Goal: Find specific page/section: Find specific page/section

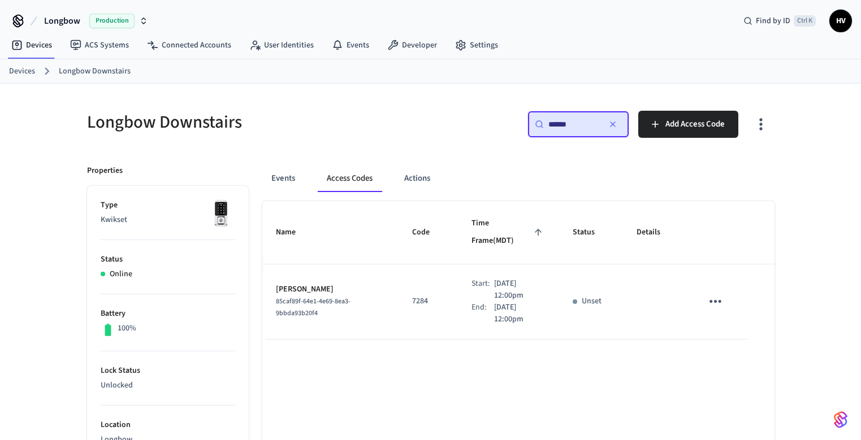
scroll to position [75, 0]
click at [613, 125] on icon "button" at bounding box center [612, 124] width 9 height 9
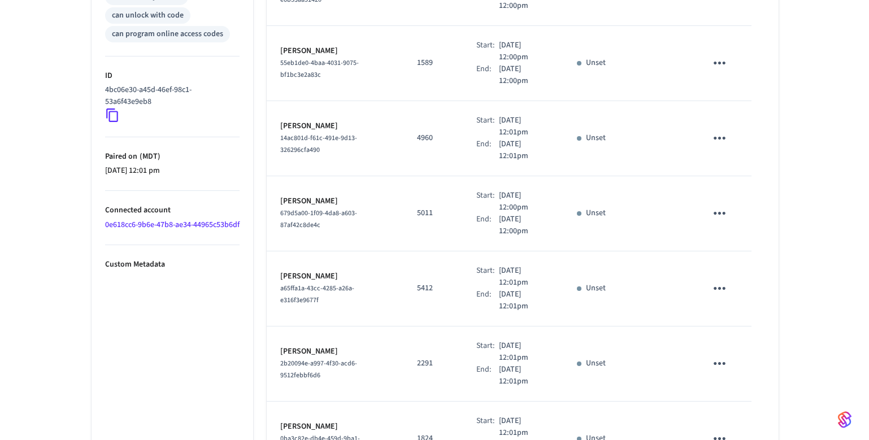
scroll to position [613, 0]
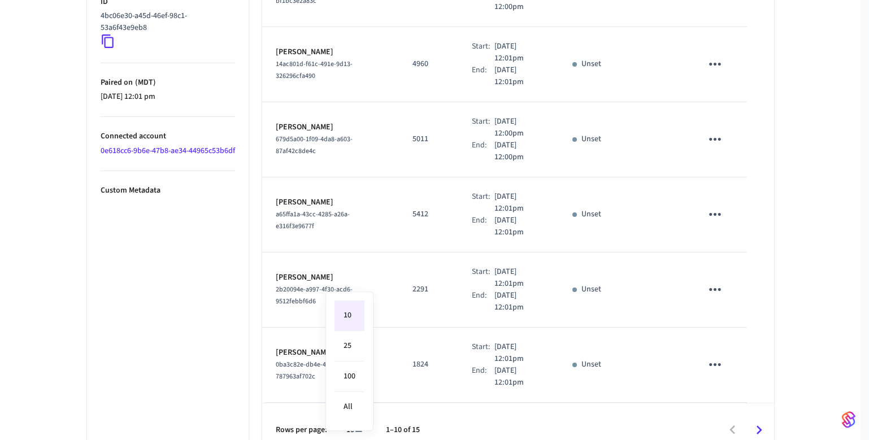
click at [355, 406] on li "All" at bounding box center [350, 407] width 30 height 30
type input "**"
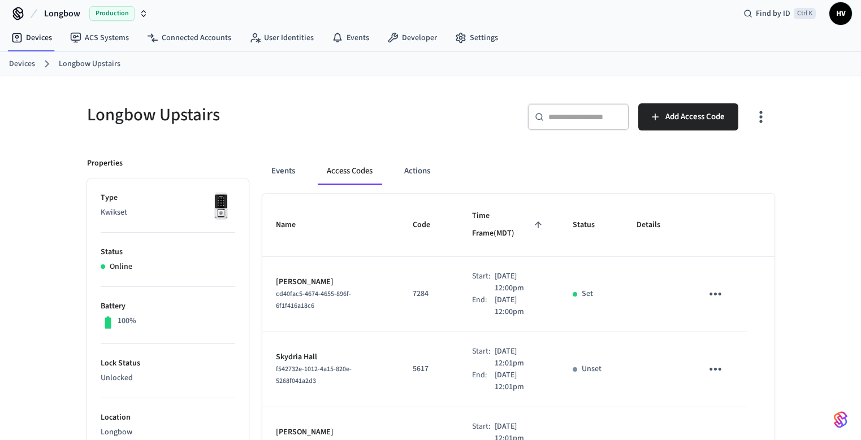
scroll to position [0, 0]
